Goal: Information Seeking & Learning: Find specific fact

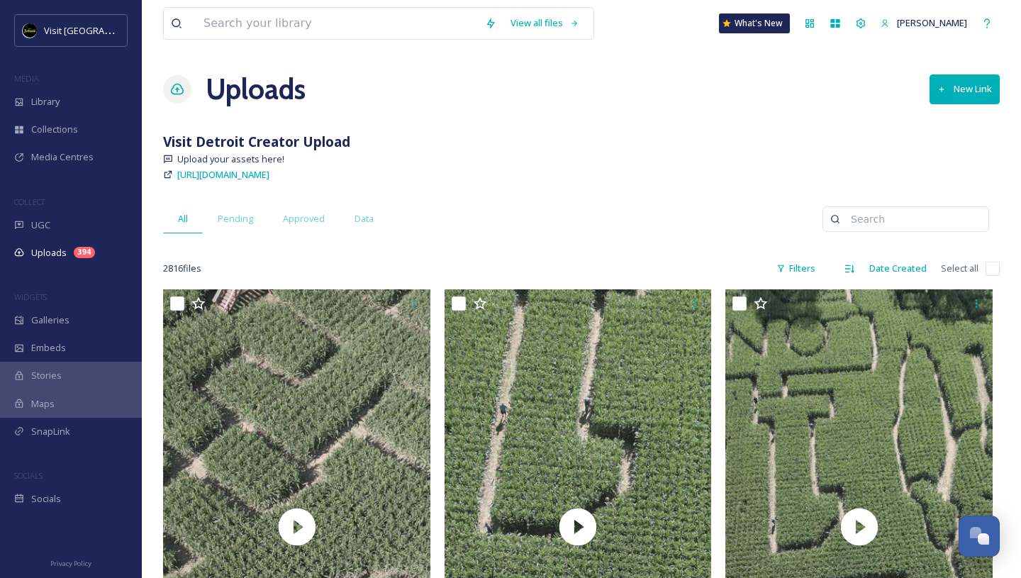
click at [298, 26] on input at bounding box center [336, 23] width 281 height 31
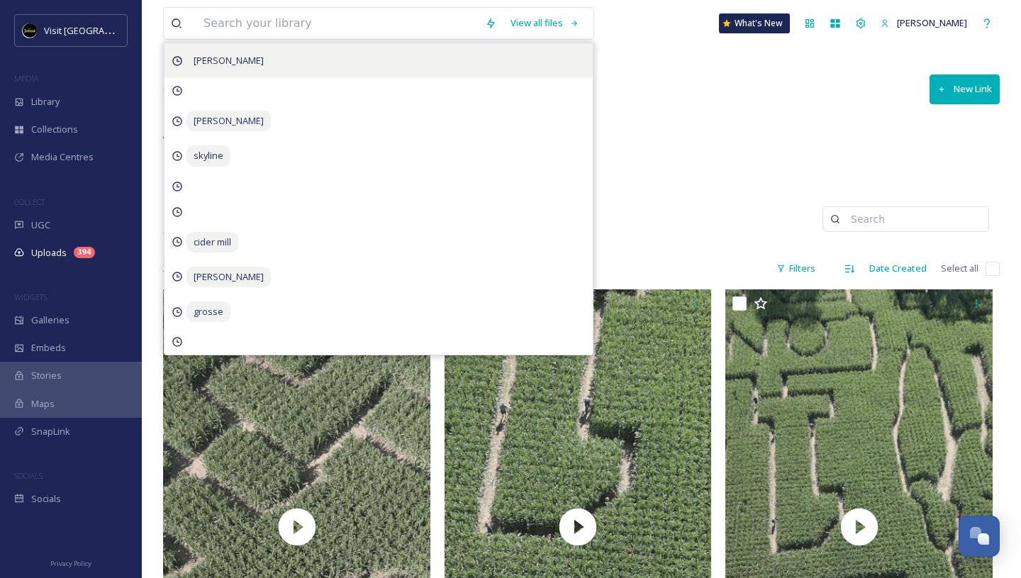
click at [223, 63] on span "[PERSON_NAME]" at bounding box center [228, 60] width 84 height 21
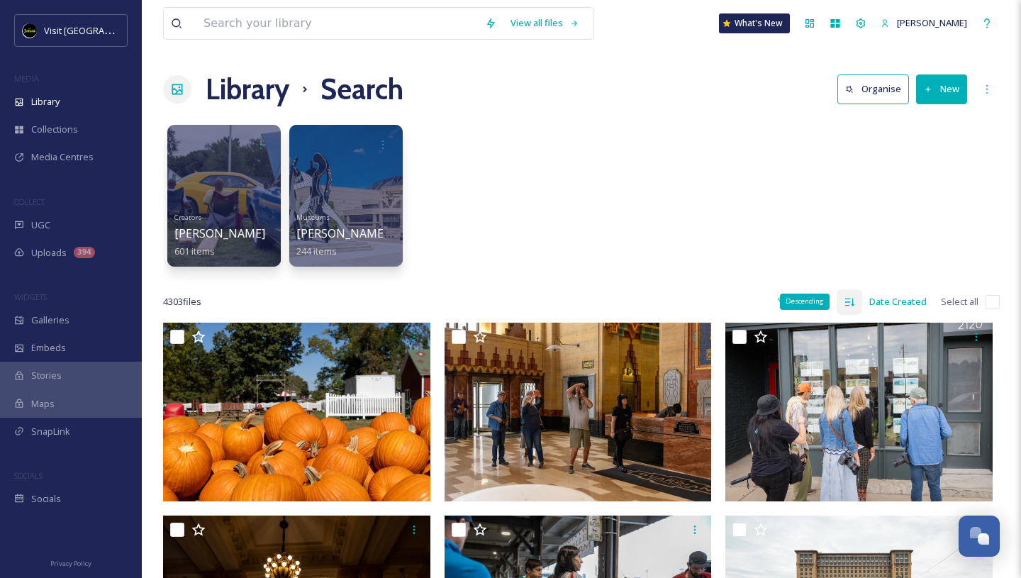
click at [855, 298] on icon at bounding box center [849, 301] width 11 height 11
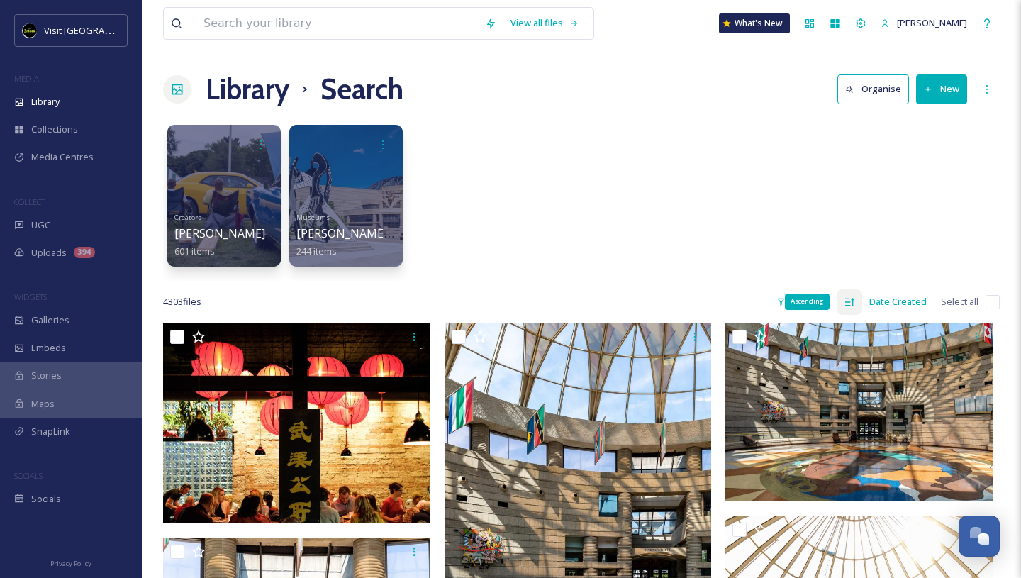
click at [847, 298] on icon at bounding box center [849, 301] width 11 height 11
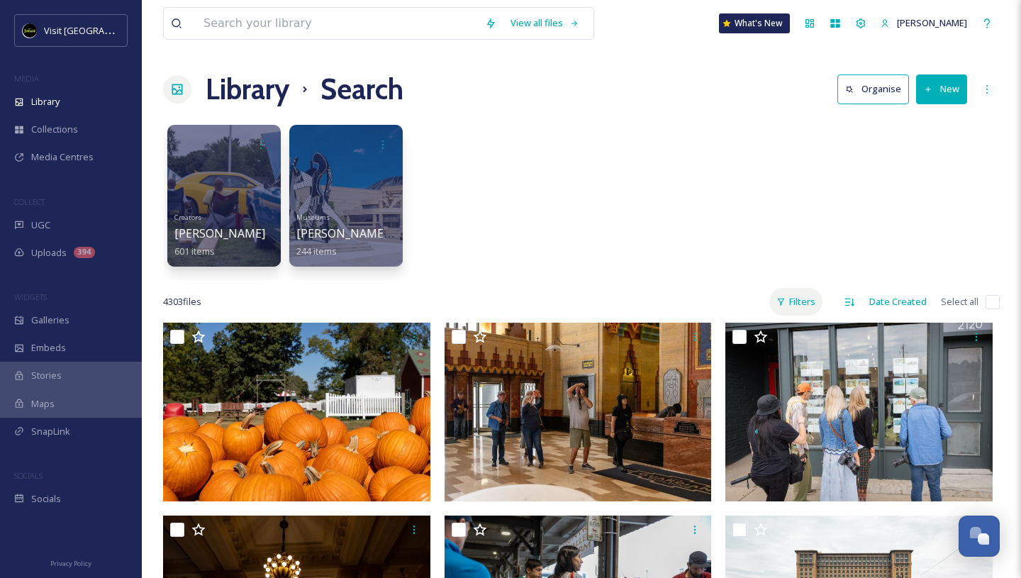
click at [803, 298] on div "Filters" at bounding box center [795, 302] width 53 height 28
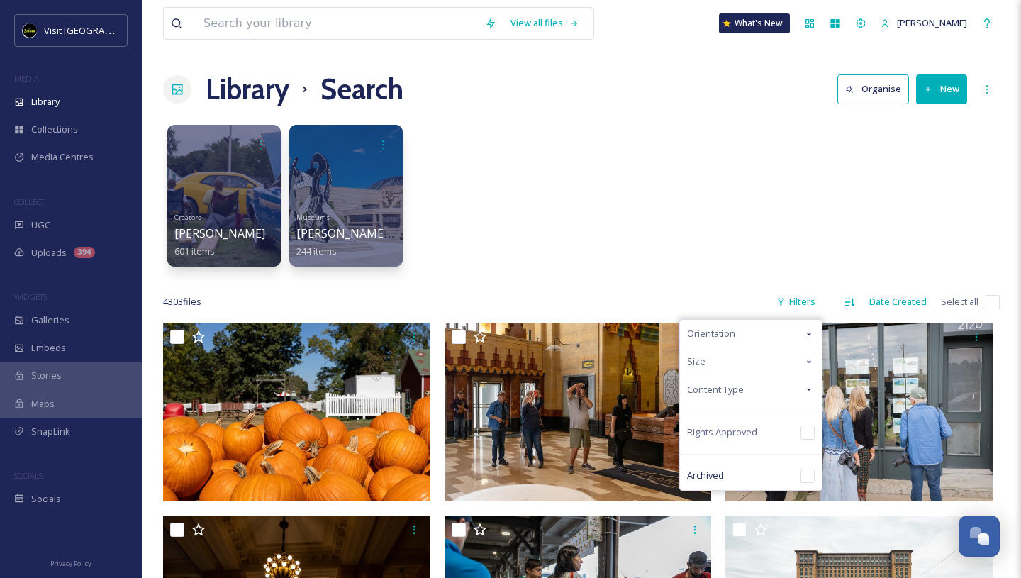
click at [727, 389] on span "Content Type" at bounding box center [715, 389] width 57 height 13
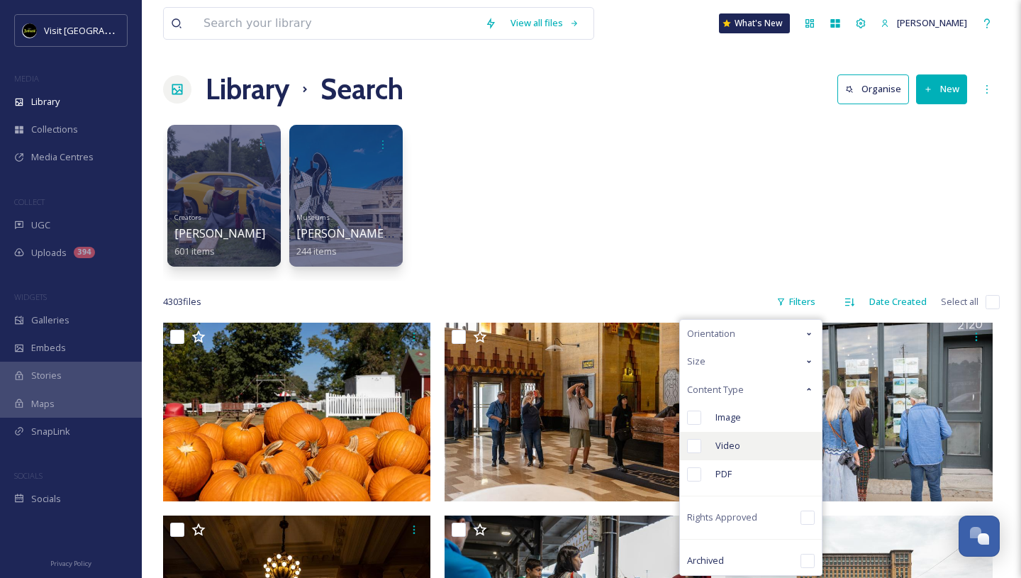
click at [715, 433] on div "Video" at bounding box center [751, 446] width 142 height 28
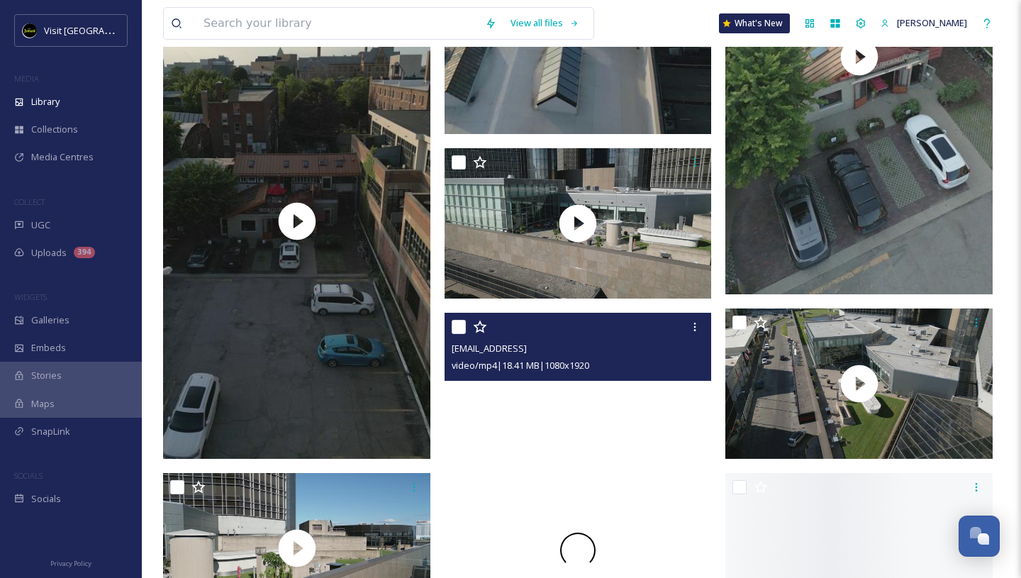
scroll to position [2520, 0]
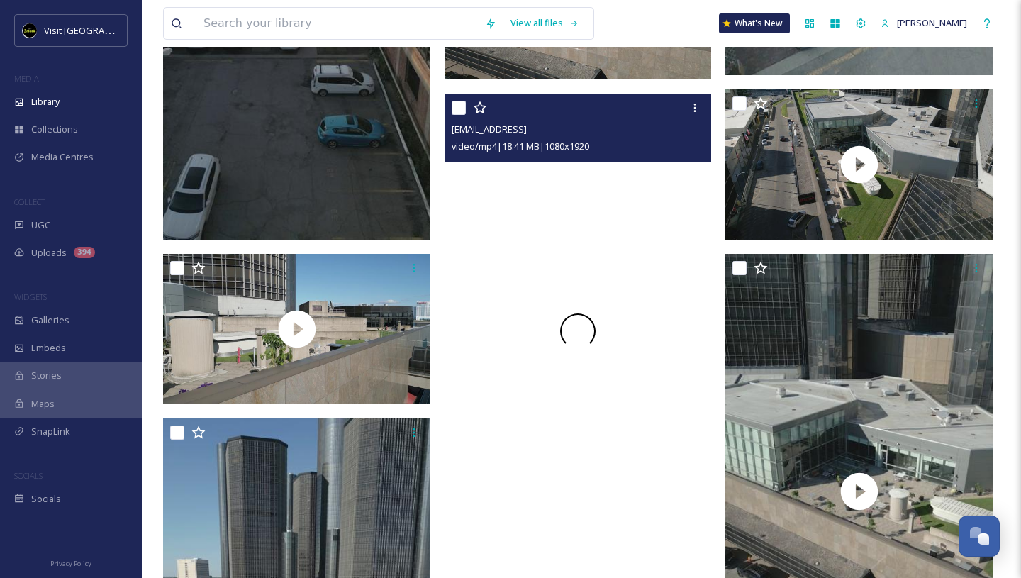
click at [671, 248] on div at bounding box center [578, 331] width 267 height 475
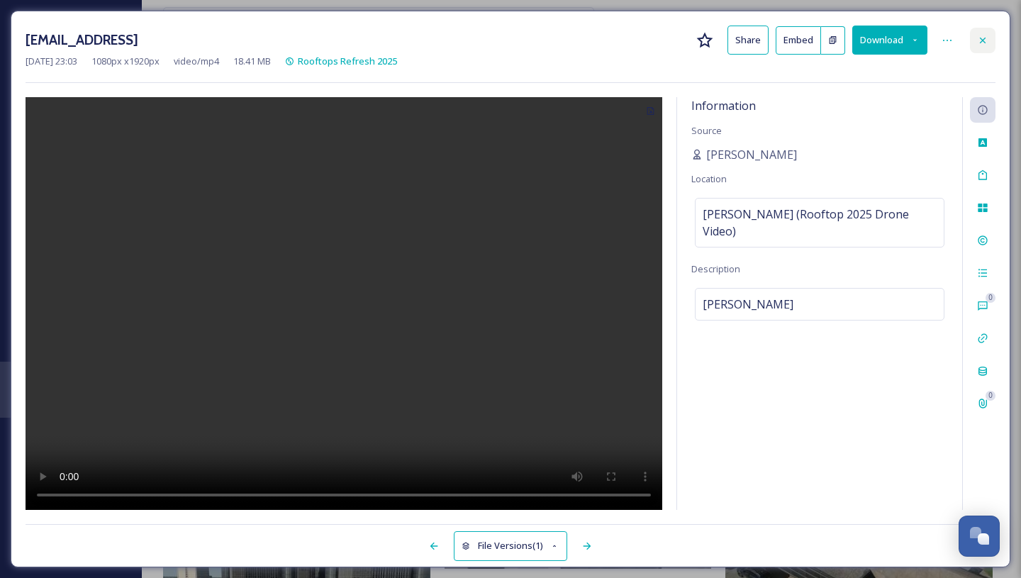
click at [986, 37] on icon at bounding box center [982, 40] width 11 height 11
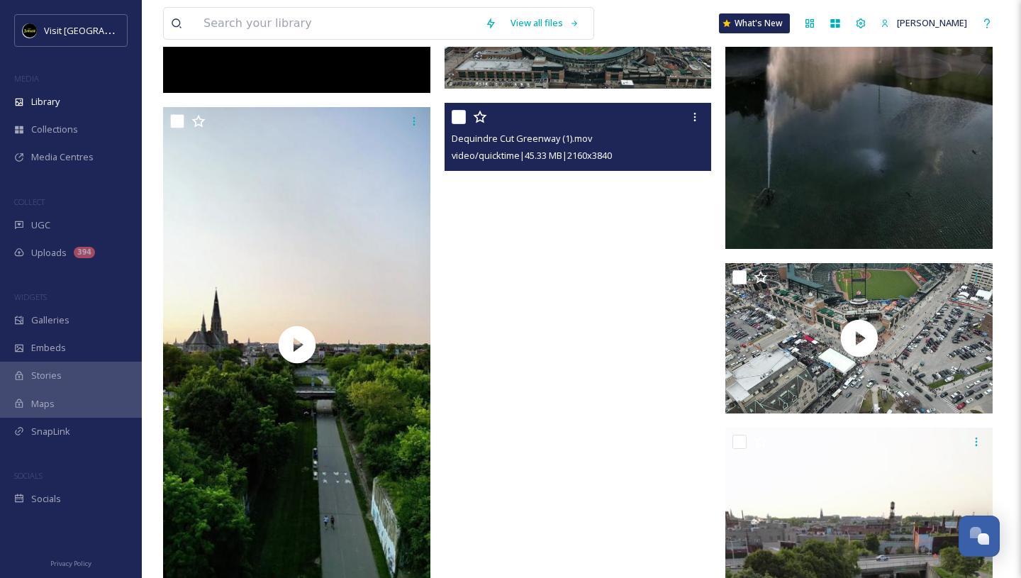
scroll to position [11164, 0]
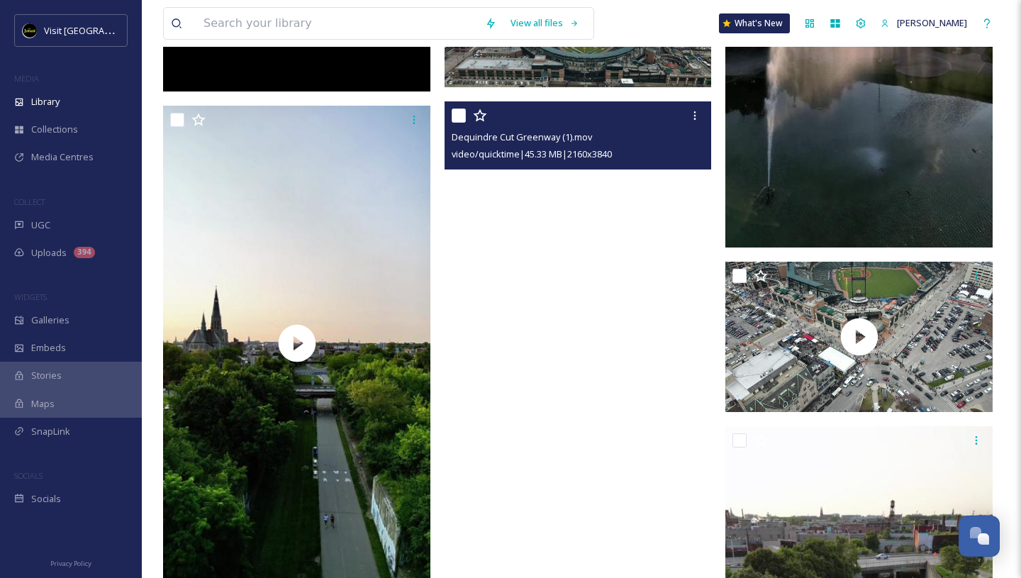
click at [607, 285] on video "Dequindre Cut Greenway (1).mov" at bounding box center [578, 338] width 267 height 475
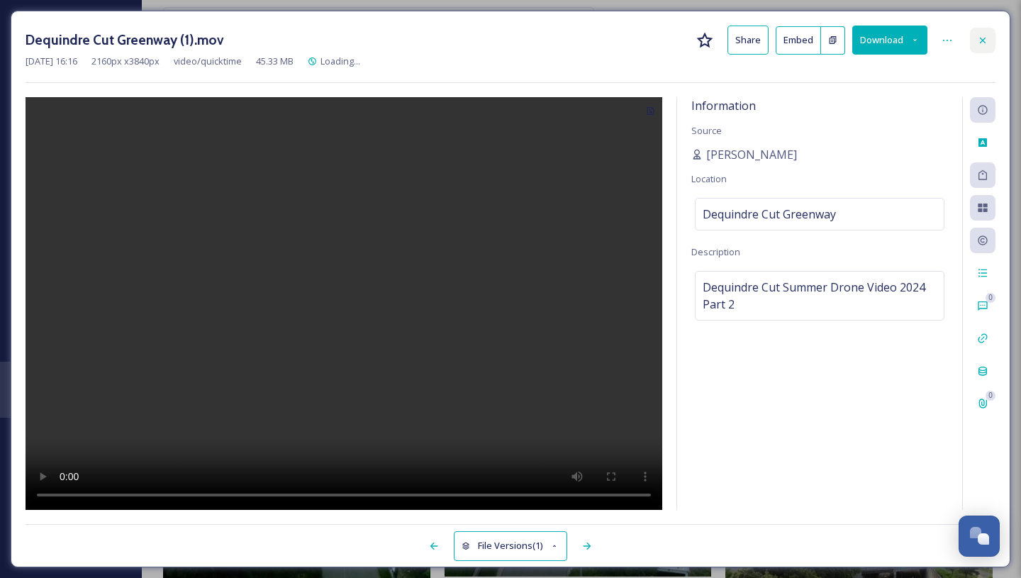
click at [987, 48] on div at bounding box center [983, 41] width 26 height 26
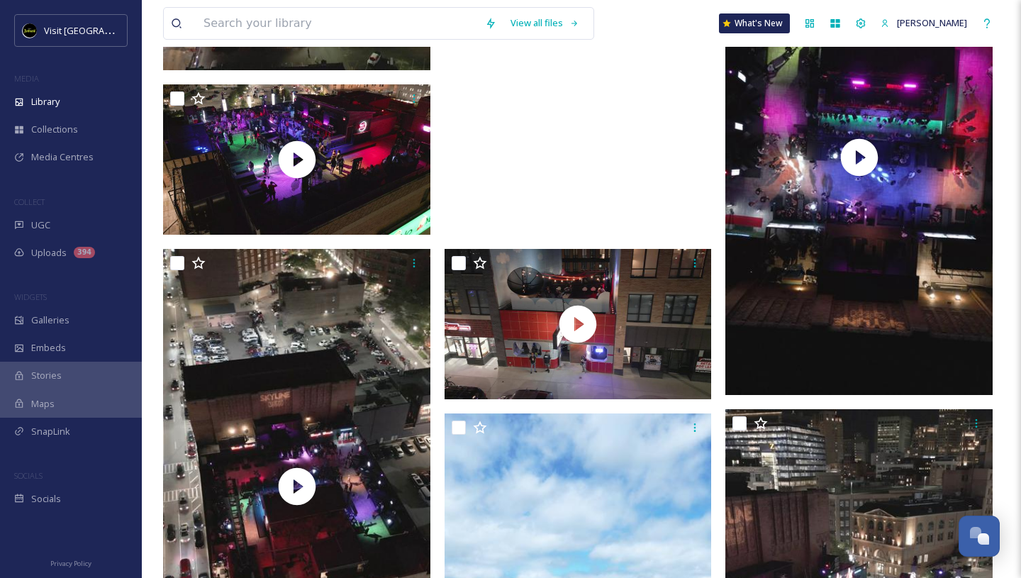
scroll to position [4318, 0]
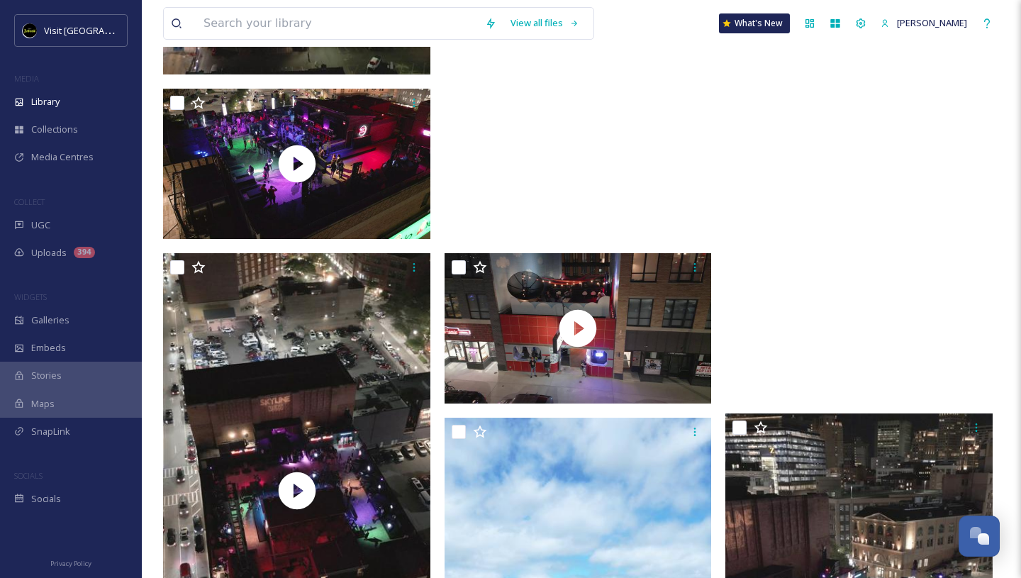
click at [854, 320] on video "ext_1752087795.969806_cfalsettiphoto@gmail.com-3fiftyvertlookdown.mp4" at bounding box center [858, 161] width 267 height 475
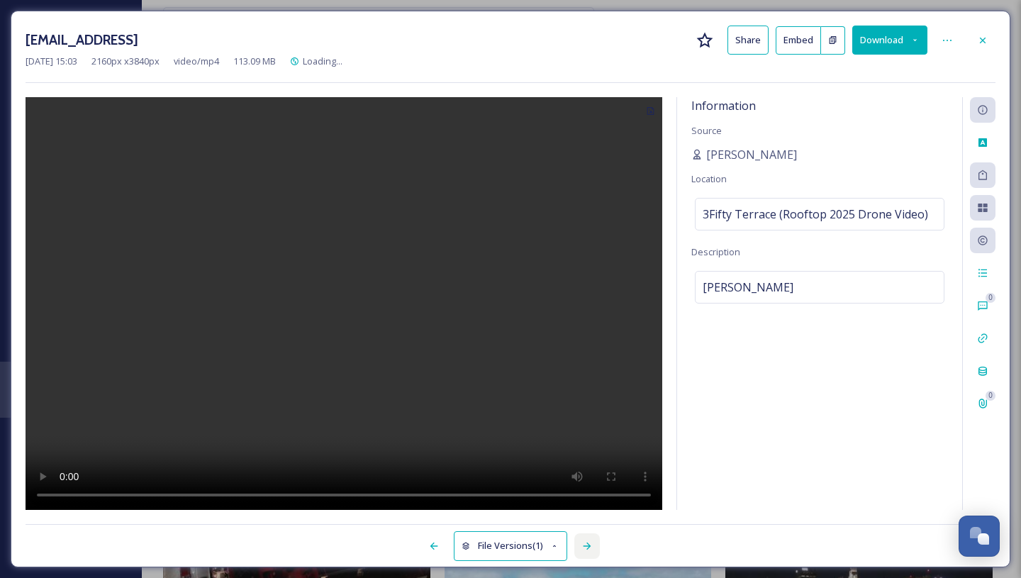
click at [583, 552] on div at bounding box center [587, 546] width 26 height 26
click at [583, 543] on icon at bounding box center [586, 545] width 11 height 11
click at [981, 39] on icon at bounding box center [982, 40] width 11 height 11
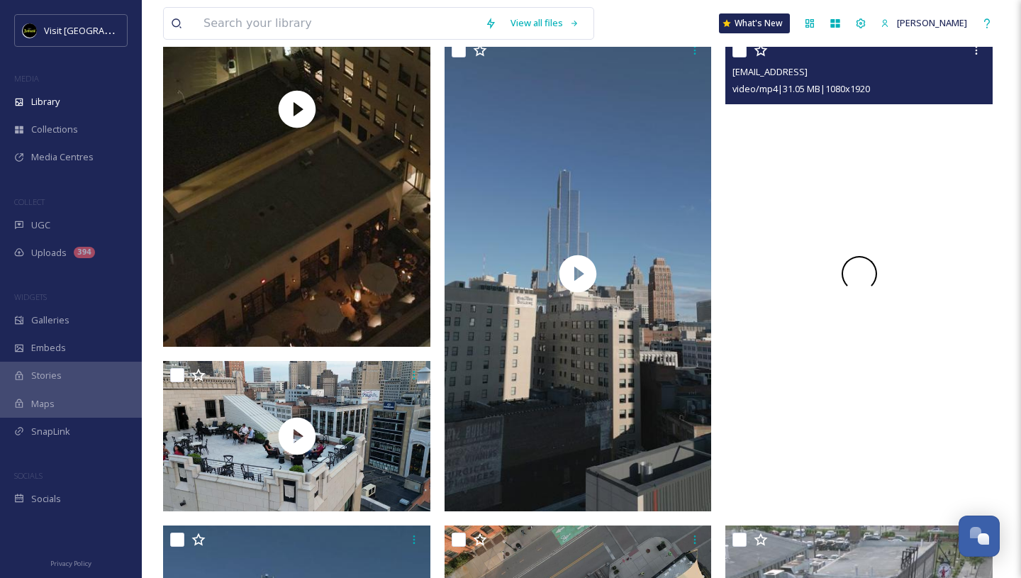
scroll to position [1099, 0]
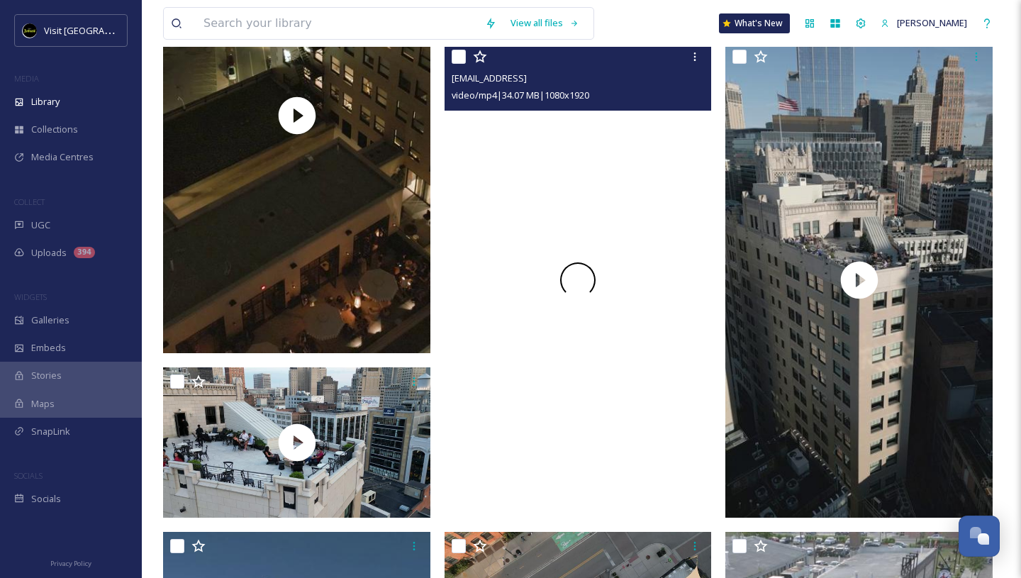
click at [678, 186] on div at bounding box center [578, 280] width 267 height 475
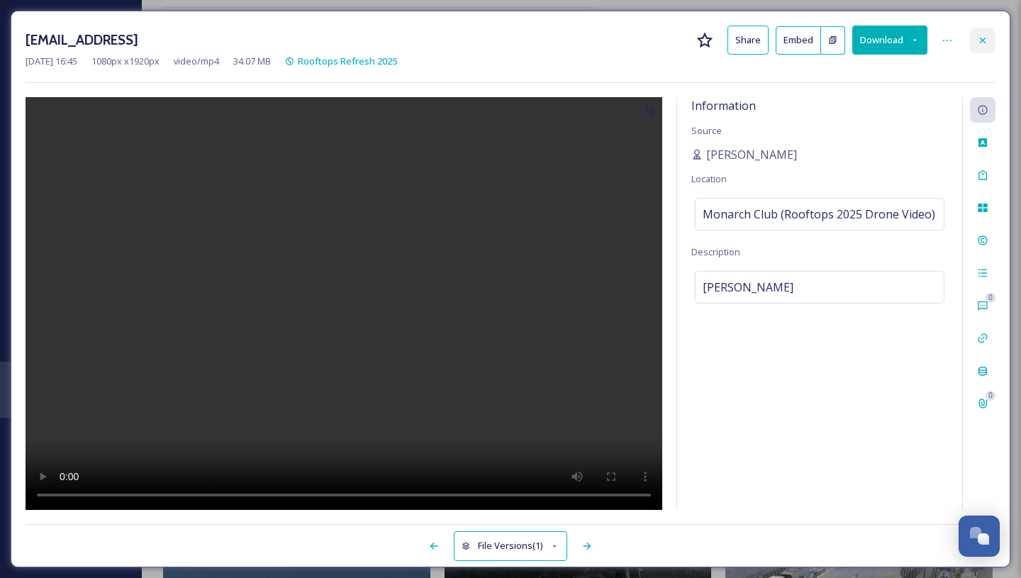
click at [983, 40] on icon at bounding box center [983, 40] width 6 height 6
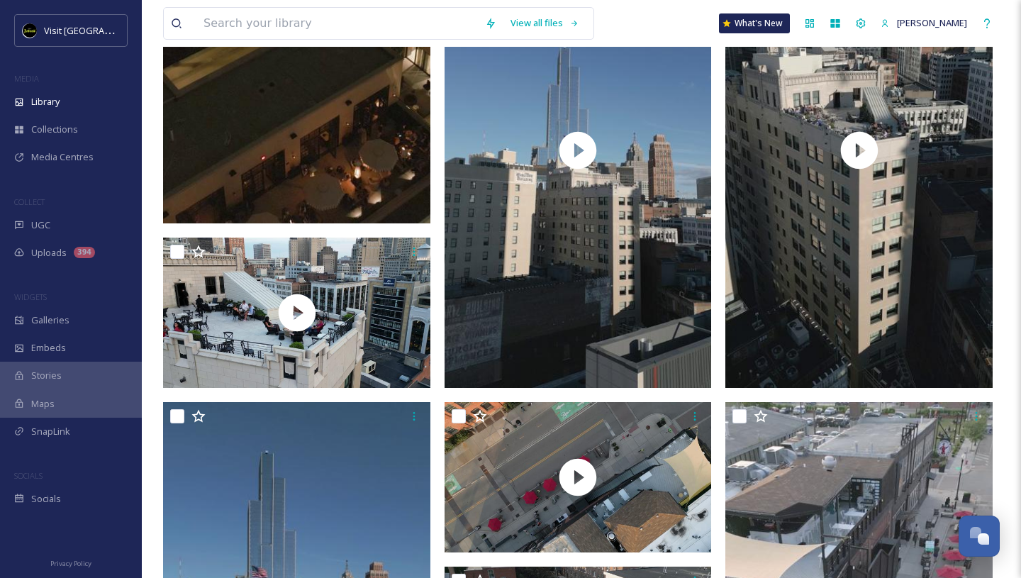
scroll to position [1330, 0]
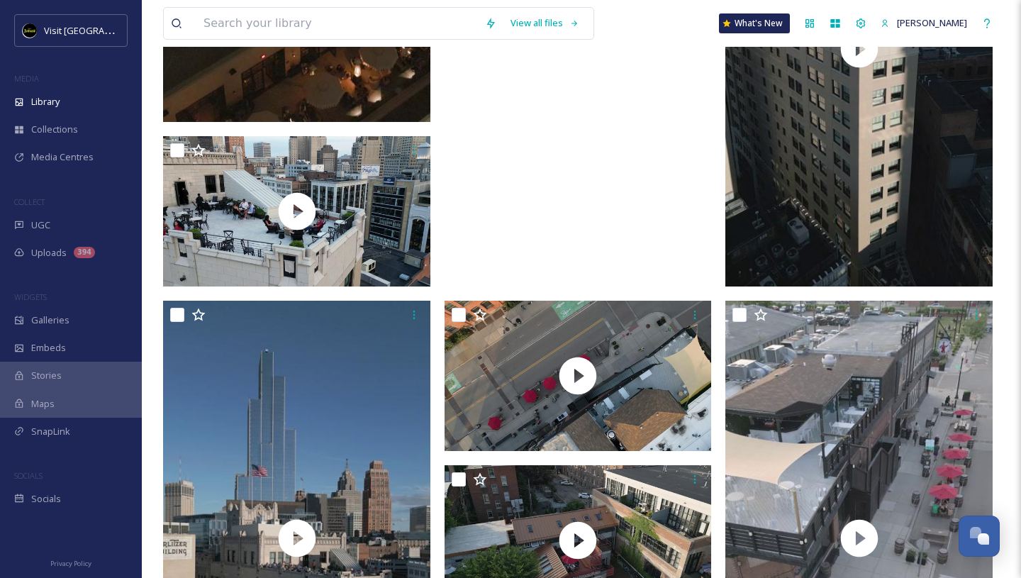
click at [632, 200] on video "ext_1753130753.763071_cfalsettiphoto@gmail.com-monarchclubvertlongshot.mp4" at bounding box center [578, 48] width 267 height 475
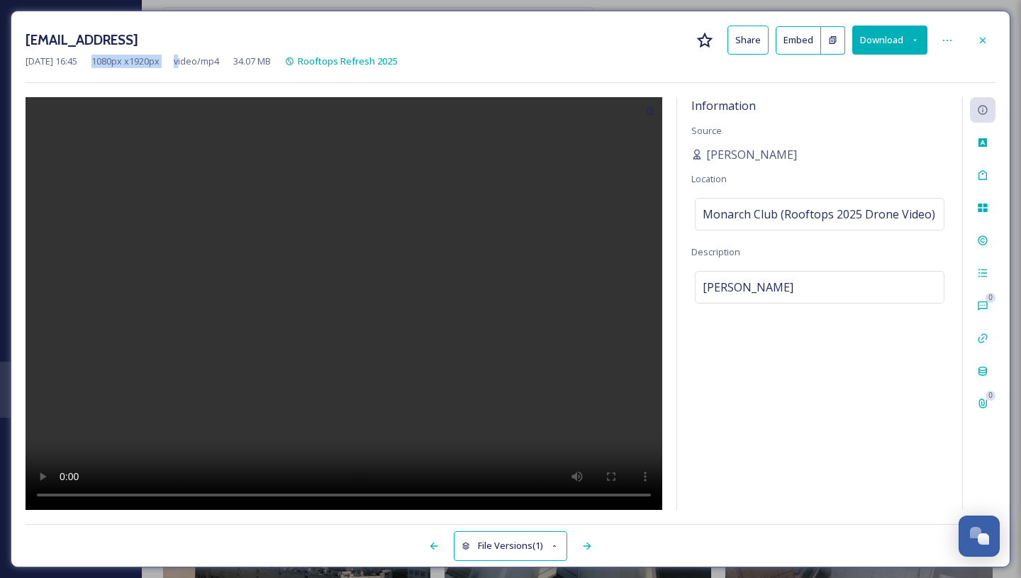
drag, startPoint x: 106, startPoint y: 60, endPoint x: 200, endPoint y: 57, distance: 93.6
click at [200, 57] on div "[DATE] 16:45 1080 px x 1920 px video/mp4 34.07 MB Rooftops Refresh 2025" at bounding box center [511, 61] width 970 height 13
click at [981, 38] on icon at bounding box center [983, 40] width 6 height 6
